Goal: Find specific page/section: Find specific page/section

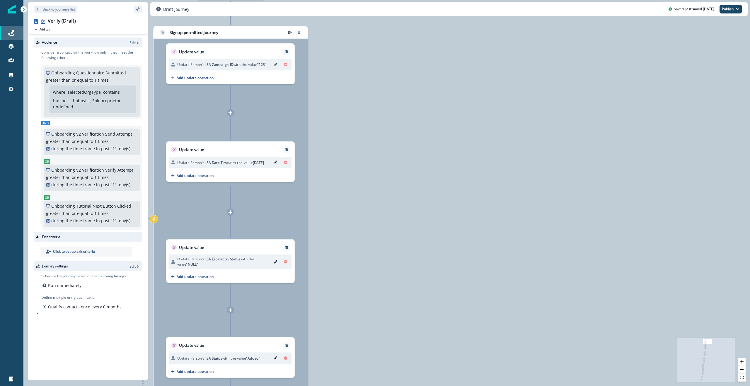
click at [14, 34] on div "Journeys" at bounding box center [11, 32] width 19 height 7
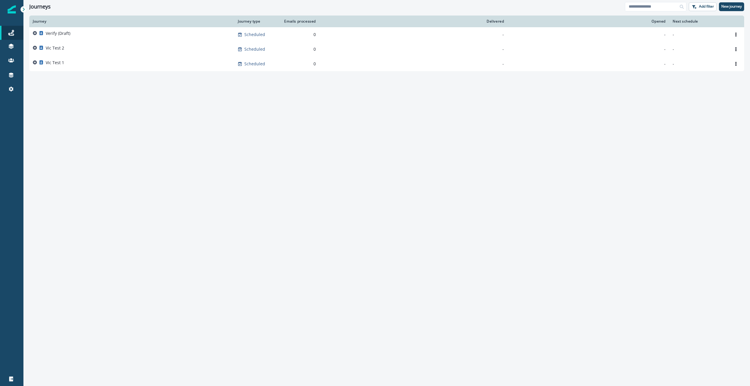
click at [82, 102] on div "Journey Journey type Emails processed Delivered Opened Next schedule Verify (Dr…" at bounding box center [386, 201] width 726 height 370
click at [82, 100] on div "Journey Journey type Emails processed Delivered Opened Next schedule Verify (Dr…" at bounding box center [386, 201] width 726 height 370
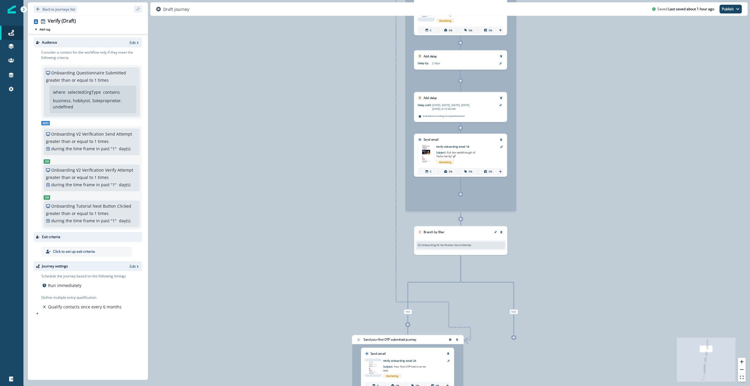
click at [569, 180] on div "0 contact has entered the journey Signup permitted journey Update value Update …" at bounding box center [386, 193] width 726 height 386
